Goal: Contribute content: Add original content to the website for others to see

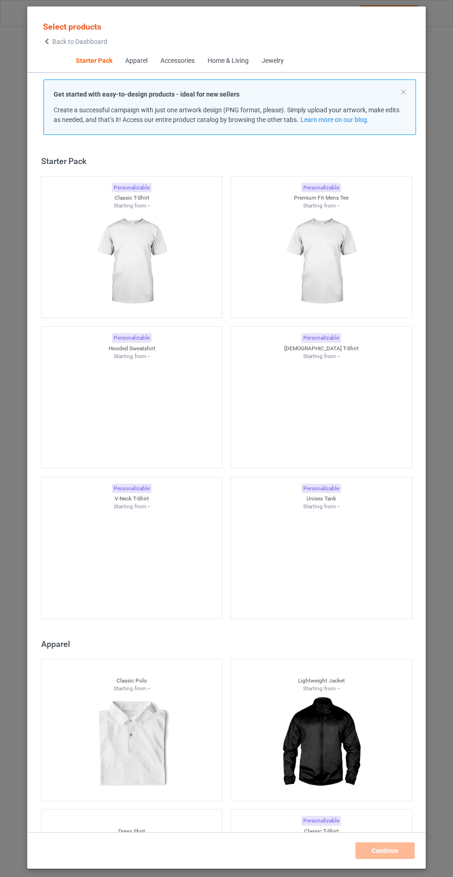
scroll to position [11, 0]
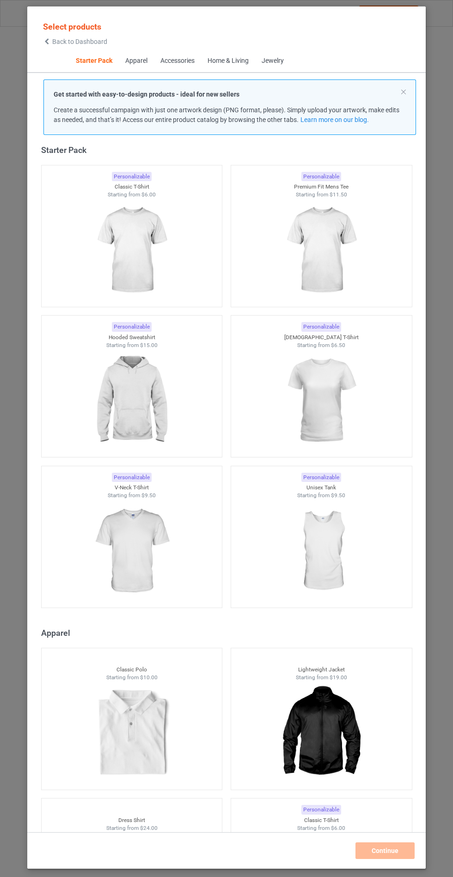
click at [132, 408] on img at bounding box center [131, 401] width 83 height 104
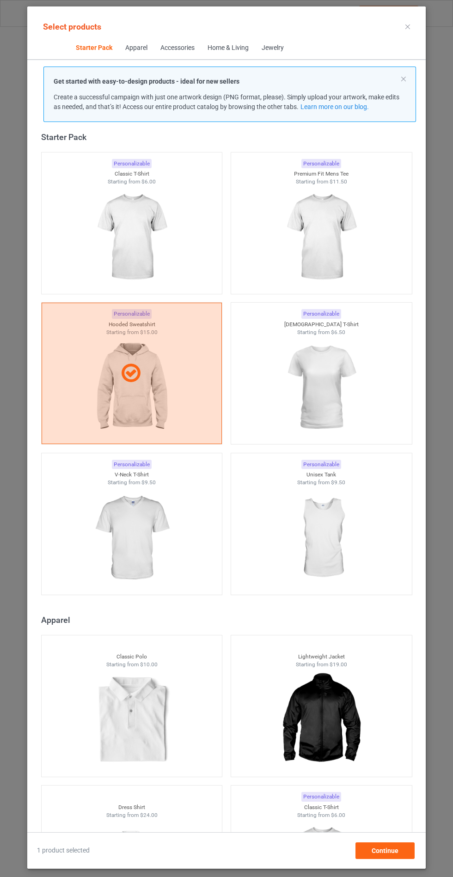
scroll to position [54, 0]
click at [381, 850] on span "Continue" at bounding box center [385, 850] width 27 height 7
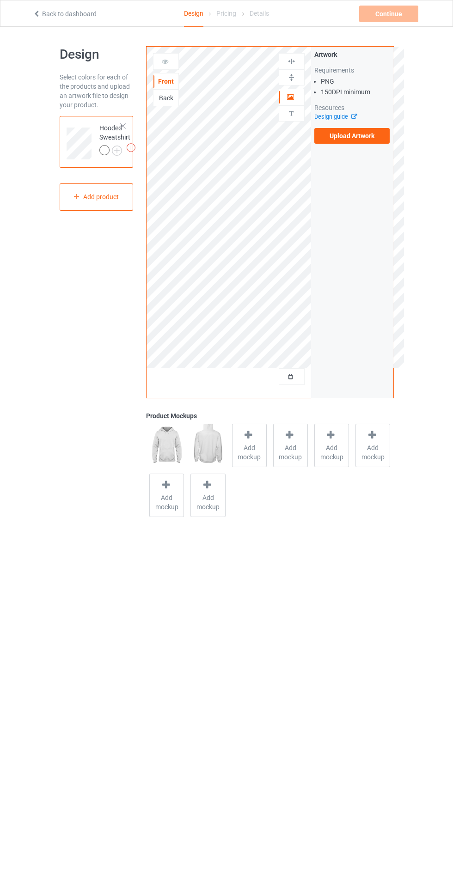
click at [0, 0] on img at bounding box center [0, 0] width 0 height 0
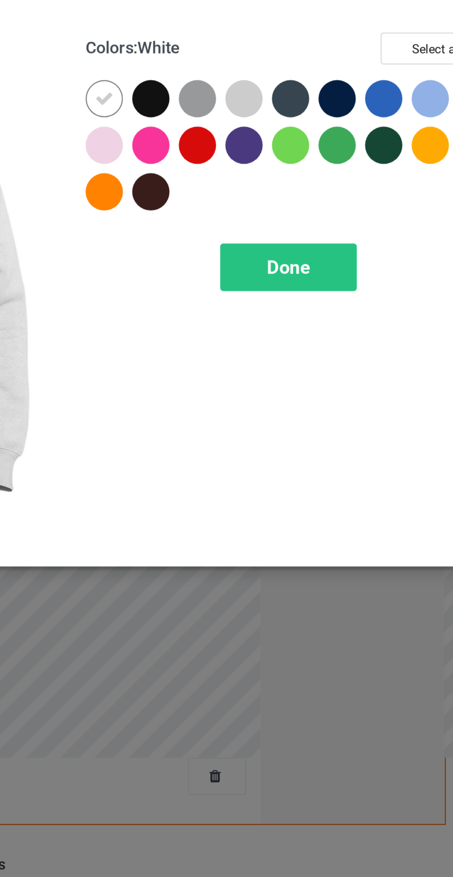
click at [265, 75] on div at bounding box center [262, 74] width 17 height 17
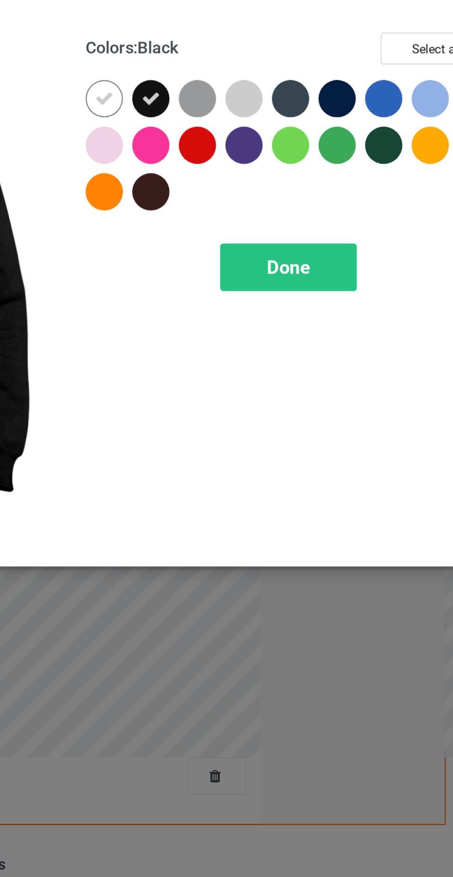
click at [286, 75] on div at bounding box center [283, 74] width 17 height 17
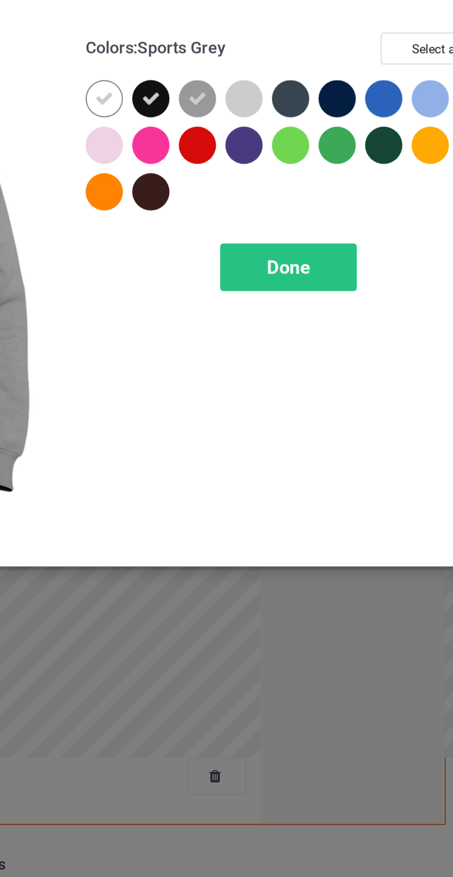
click at [327, 74] on div at bounding box center [324, 74] width 17 height 17
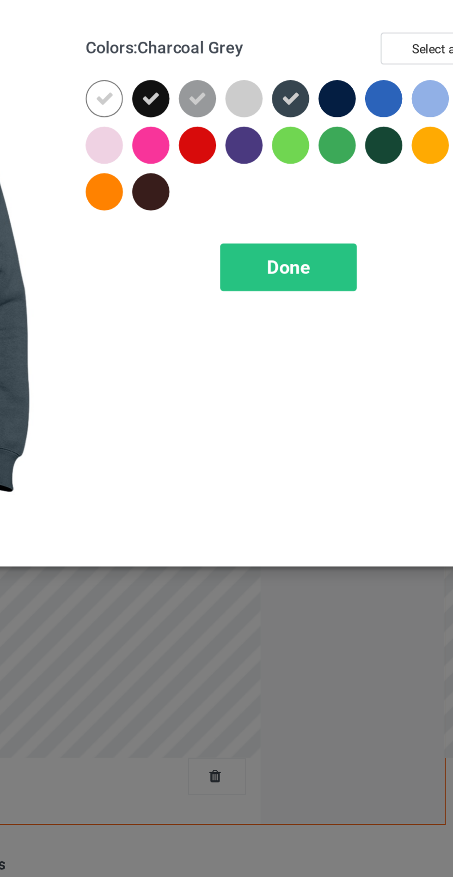
click at [347, 74] on div at bounding box center [345, 74] width 17 height 17
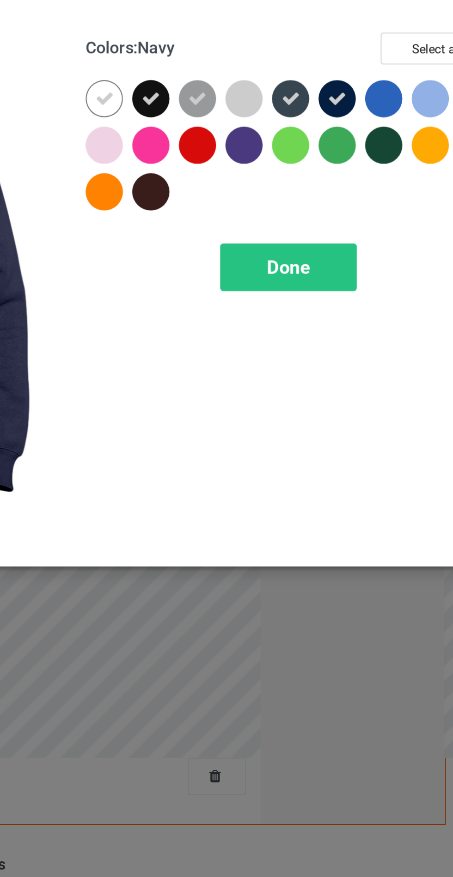
click at [308, 92] on div at bounding box center [303, 94] width 17 height 17
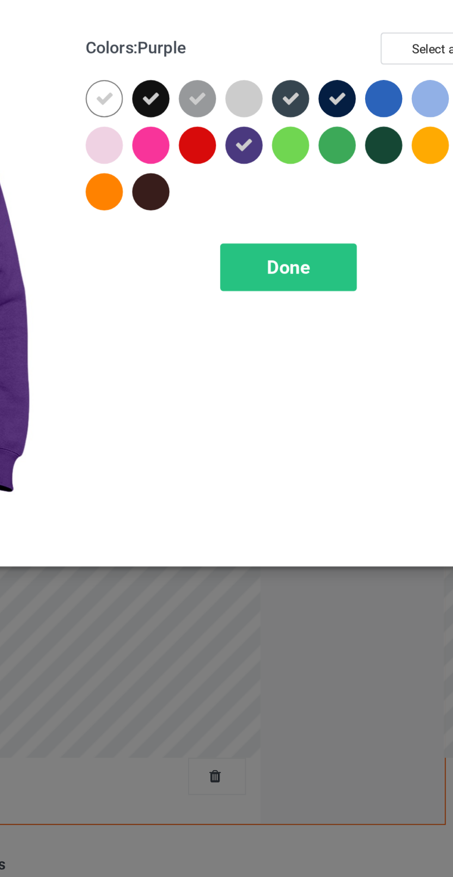
click at [368, 92] on div at bounding box center [366, 94] width 17 height 17
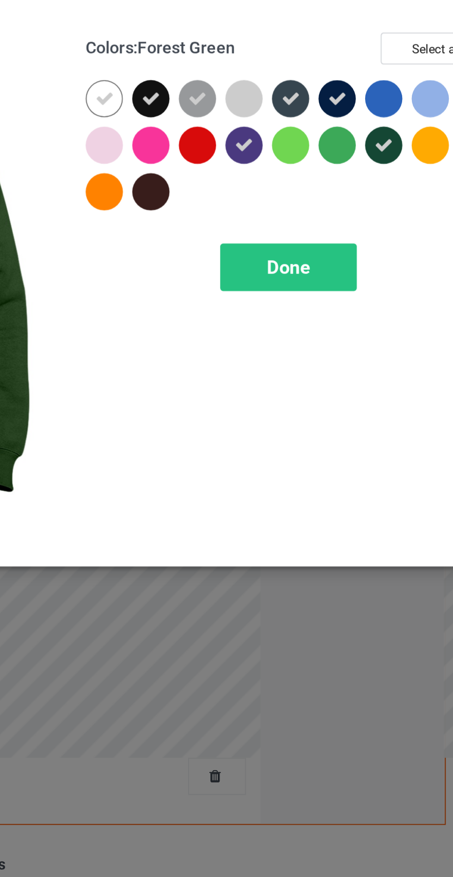
click at [264, 114] on div at bounding box center [262, 115] width 17 height 17
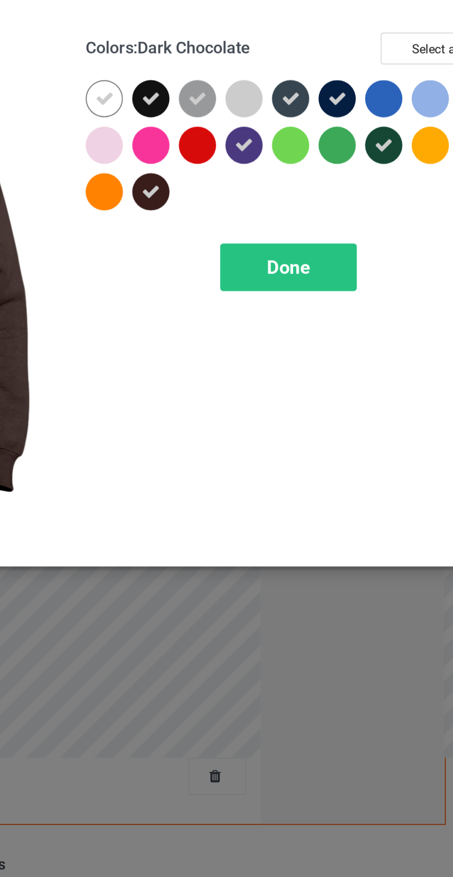
click at [315, 142] on div "Done" at bounding box center [323, 149] width 61 height 21
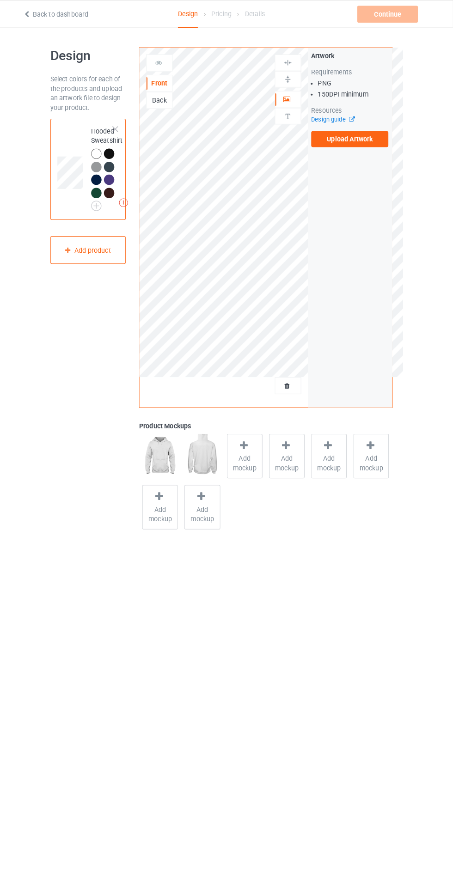
click at [242, 442] on div "Add mockup" at bounding box center [249, 445] width 35 height 43
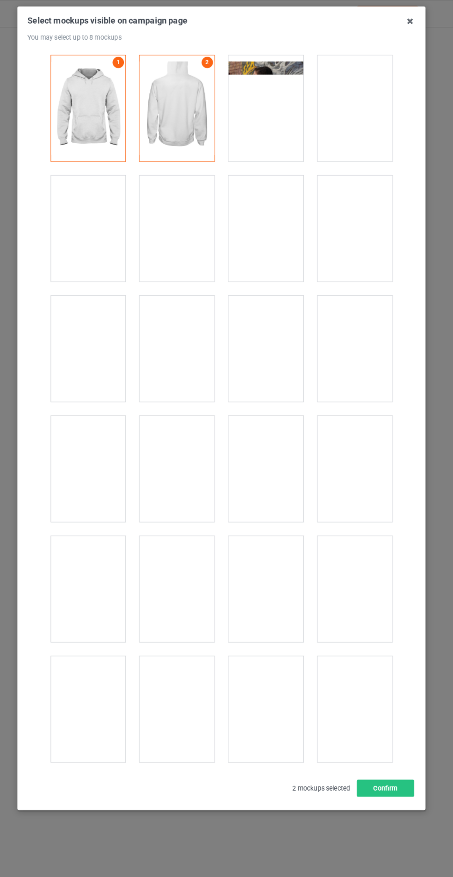
scroll to position [7461, 0]
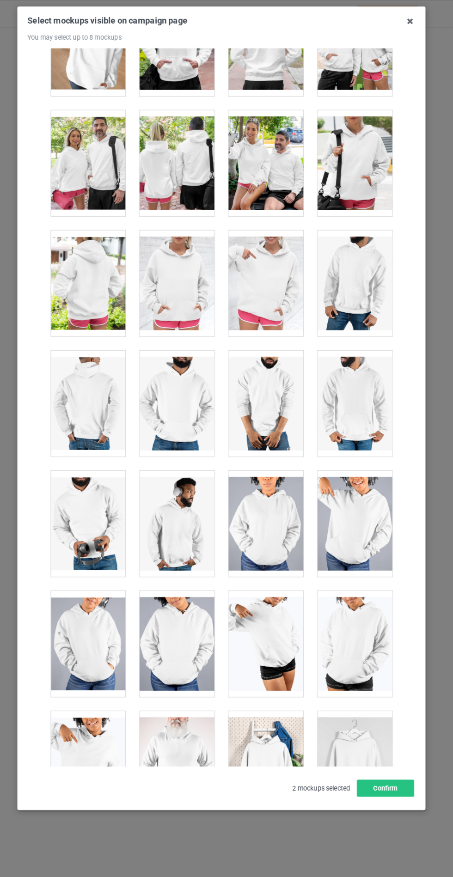
click at [182, 274] on div at bounding box center [183, 277] width 73 height 104
click at [390, 778] on button "Confirm" at bounding box center [387, 770] width 56 height 17
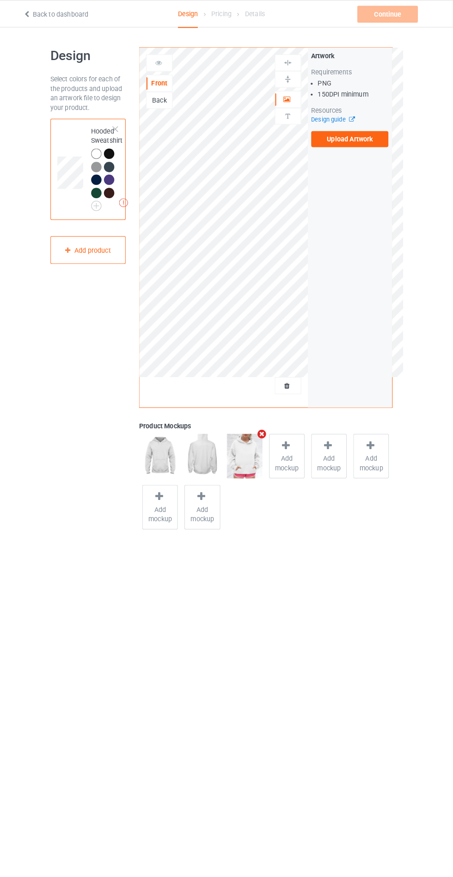
click at [362, 137] on label "Upload Artwork" at bounding box center [352, 136] width 76 height 16
click at [0, 0] on input "Upload Artwork" at bounding box center [0, 0] width 0 height 0
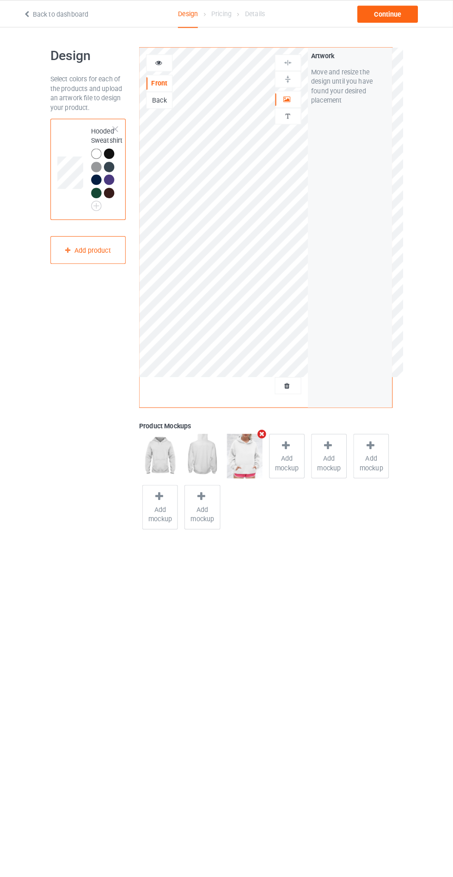
click at [260, 722] on body "Back to dashboard Design Pricing Details Continue Design Select colors for each…" at bounding box center [226, 465] width 453 height 877
click at [407, 15] on div "Continue" at bounding box center [388, 14] width 59 height 17
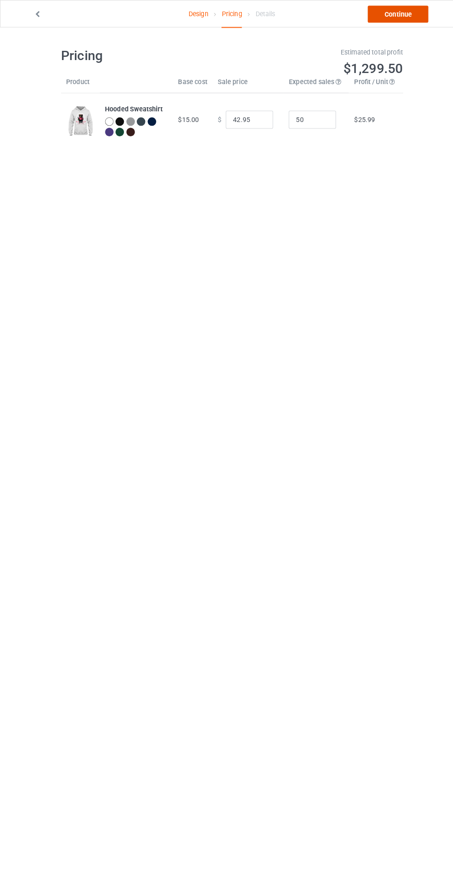
click at [405, 17] on link "Continue" at bounding box center [388, 14] width 59 height 17
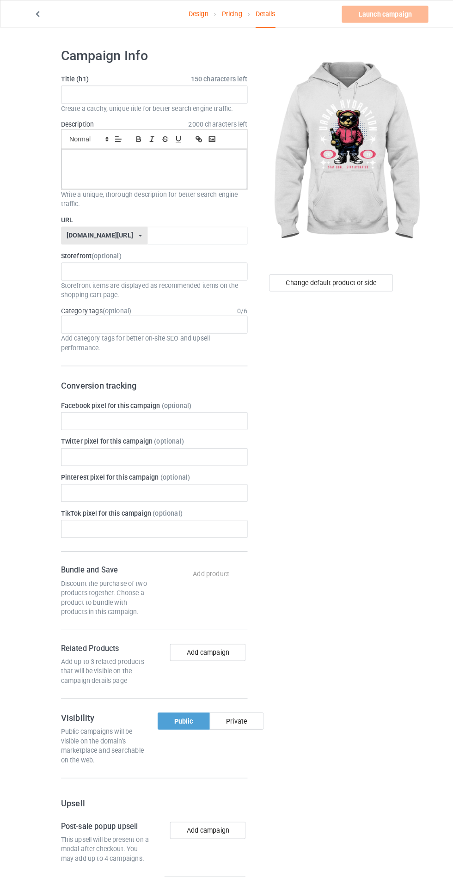
click at [182, 77] on label "Title (h1) 150 characters left" at bounding box center [151, 77] width 182 height 9
click at [88, 92] on input "text" at bounding box center [151, 93] width 182 height 18
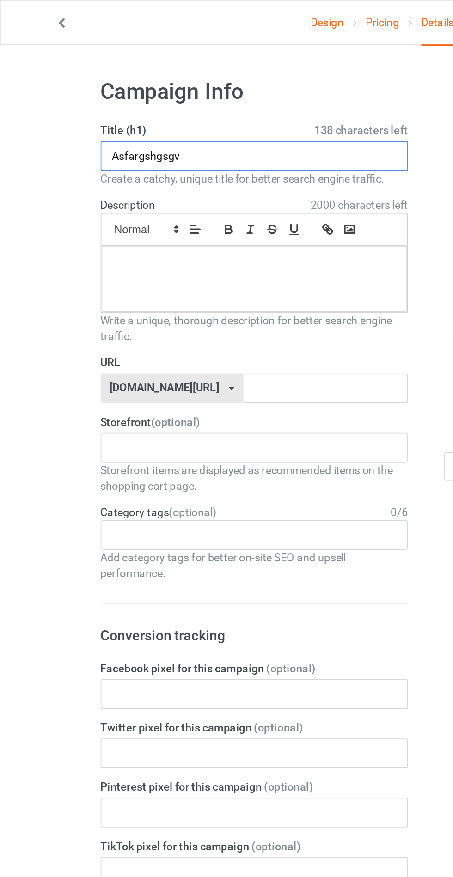
type input "Asfargshgsgv"
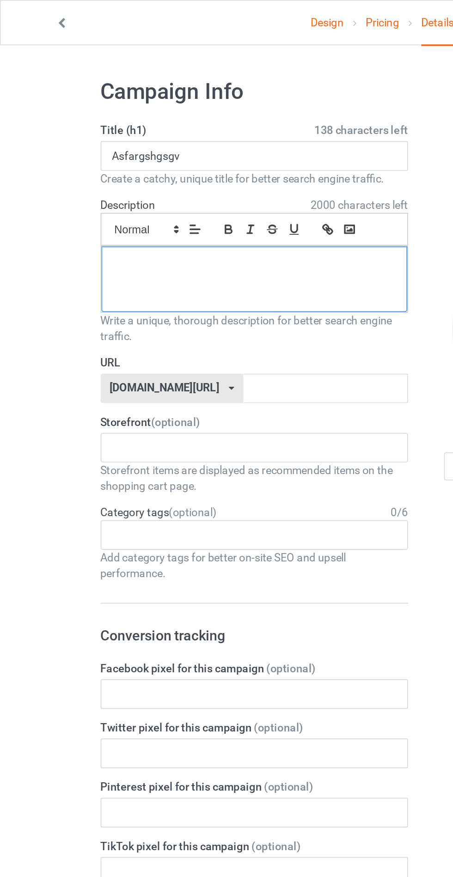
click at [87, 158] on p at bounding box center [150, 156] width 166 height 9
click at [144, 227] on input "text" at bounding box center [193, 230] width 98 height 18
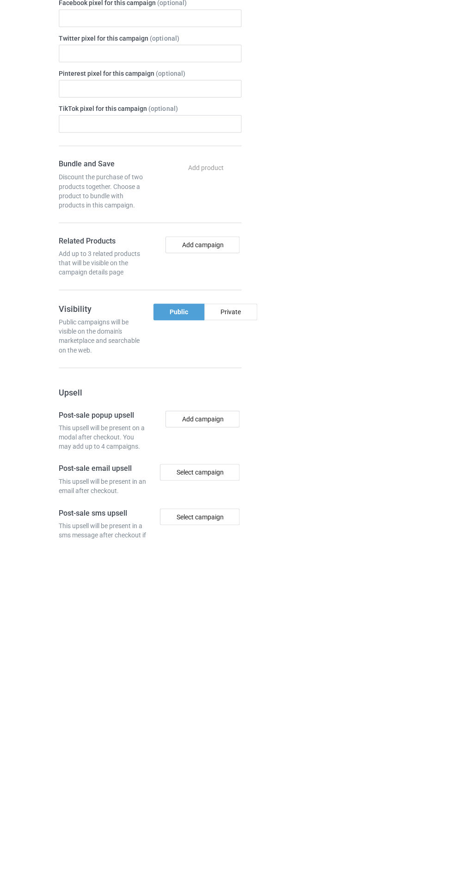
scroll to position [59, 0]
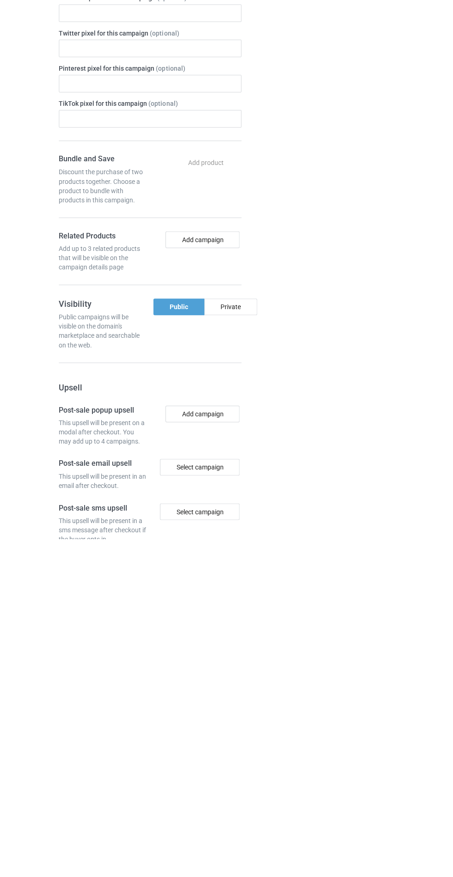
type input "Asfarhshhh"
click at [236, 646] on div "Private" at bounding box center [231, 645] width 53 height 17
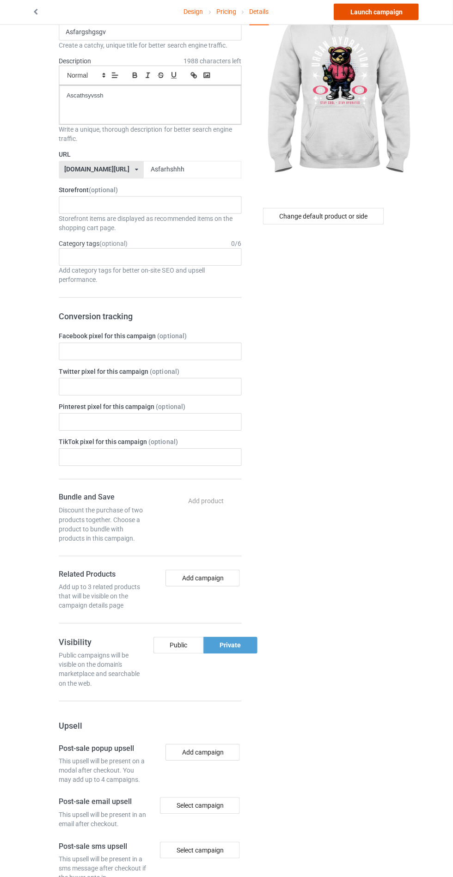
click at [369, 13] on link "Launch campaign" at bounding box center [376, 14] width 85 height 17
